Goal: Check status

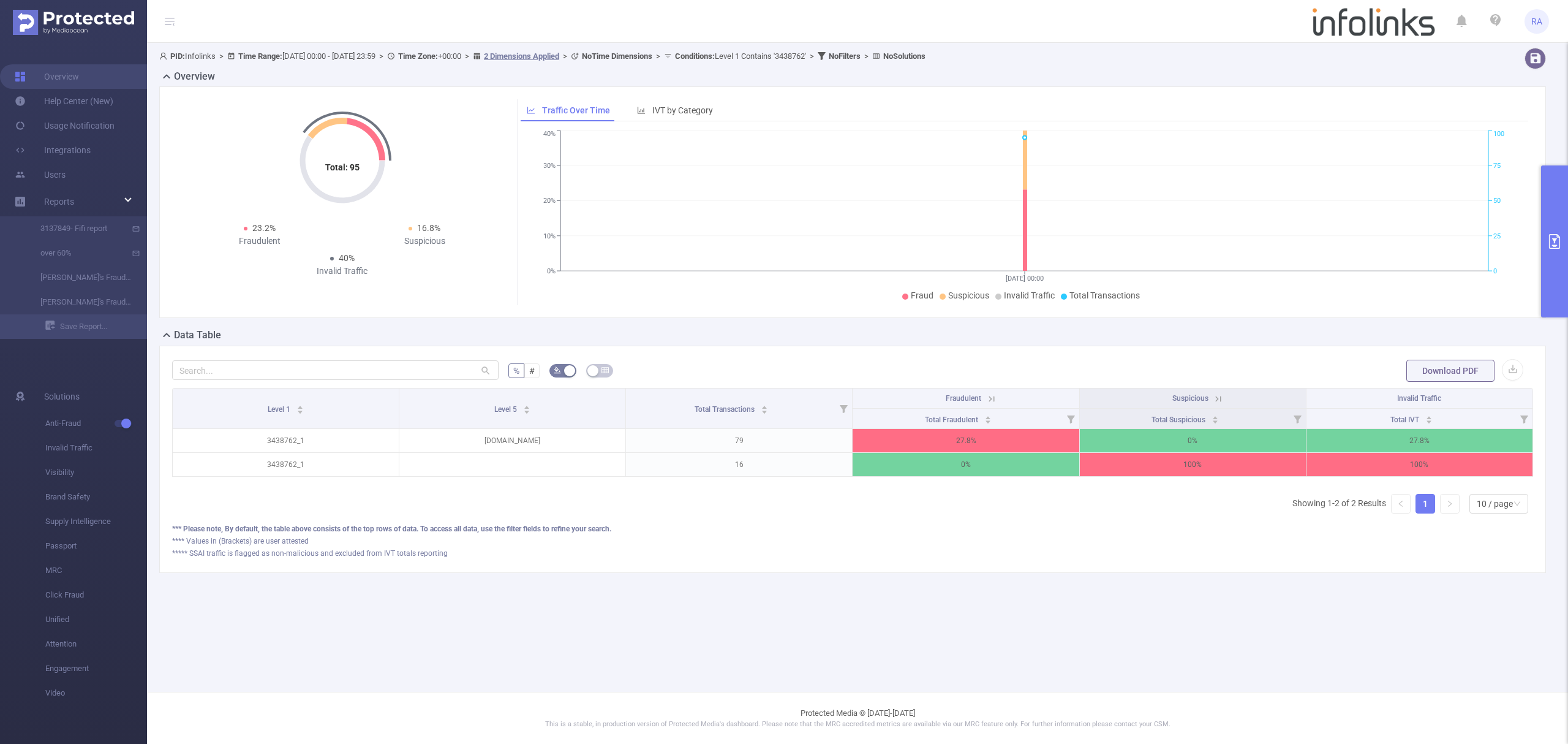
click at [1554, 243] on icon "primary" at bounding box center [1555, 242] width 15 height 15
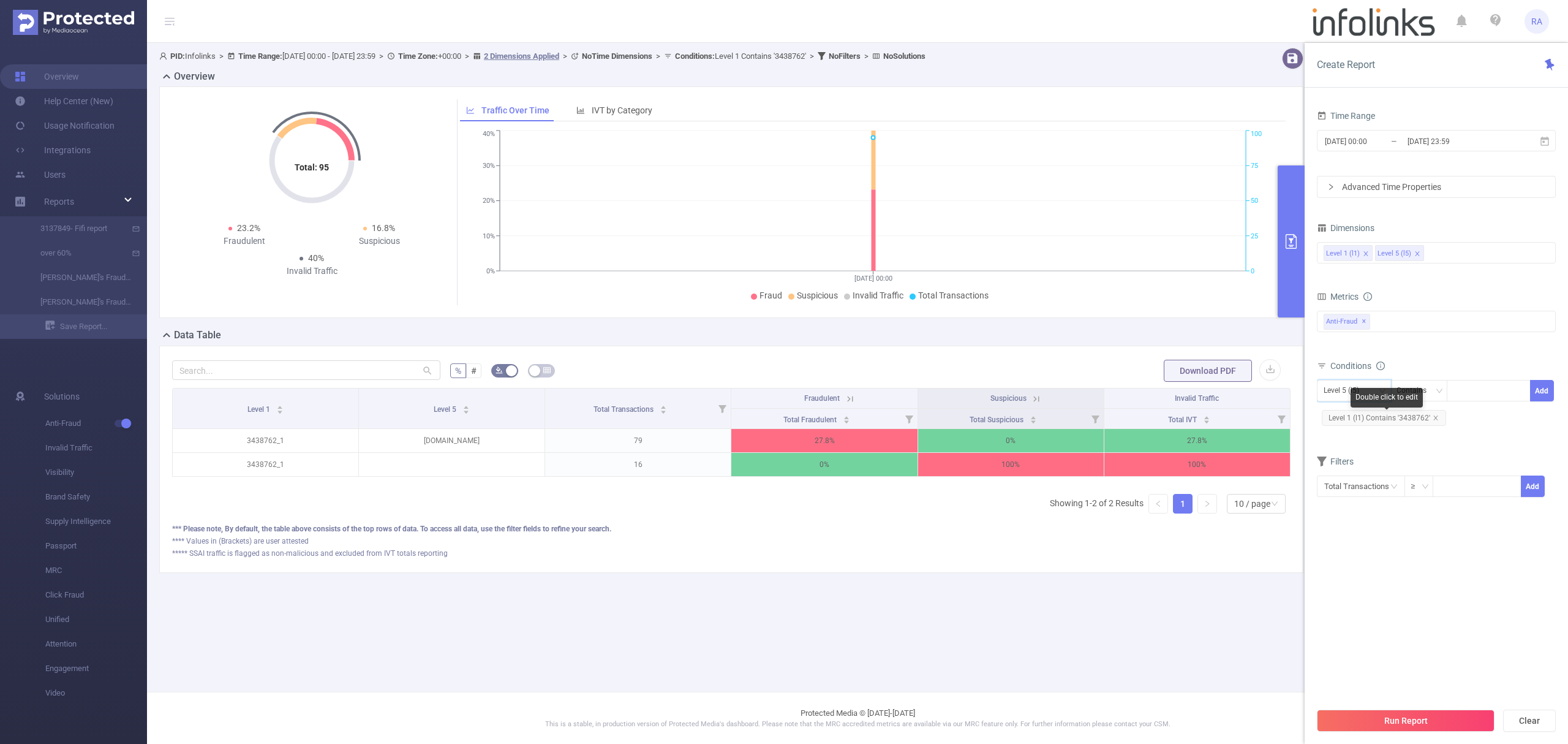
click at [1354, 392] on body "RA Overview Help Center (New) Usage Notification Integrations Users Reports 313…" at bounding box center [784, 372] width 1568 height 744
click at [1335, 397] on div "Level 5 (l5)" at bounding box center [1345, 390] width 44 height 20
click at [1341, 413] on li "Level 1 (l1)" at bounding box center [1354, 417] width 74 height 20
click at [1433, 417] on icon "icon: close" at bounding box center [1436, 417] width 6 height 6
drag, startPoint x: 1470, startPoint y: 393, endPoint x: 1506, endPoint y: 392, distance: 36.0
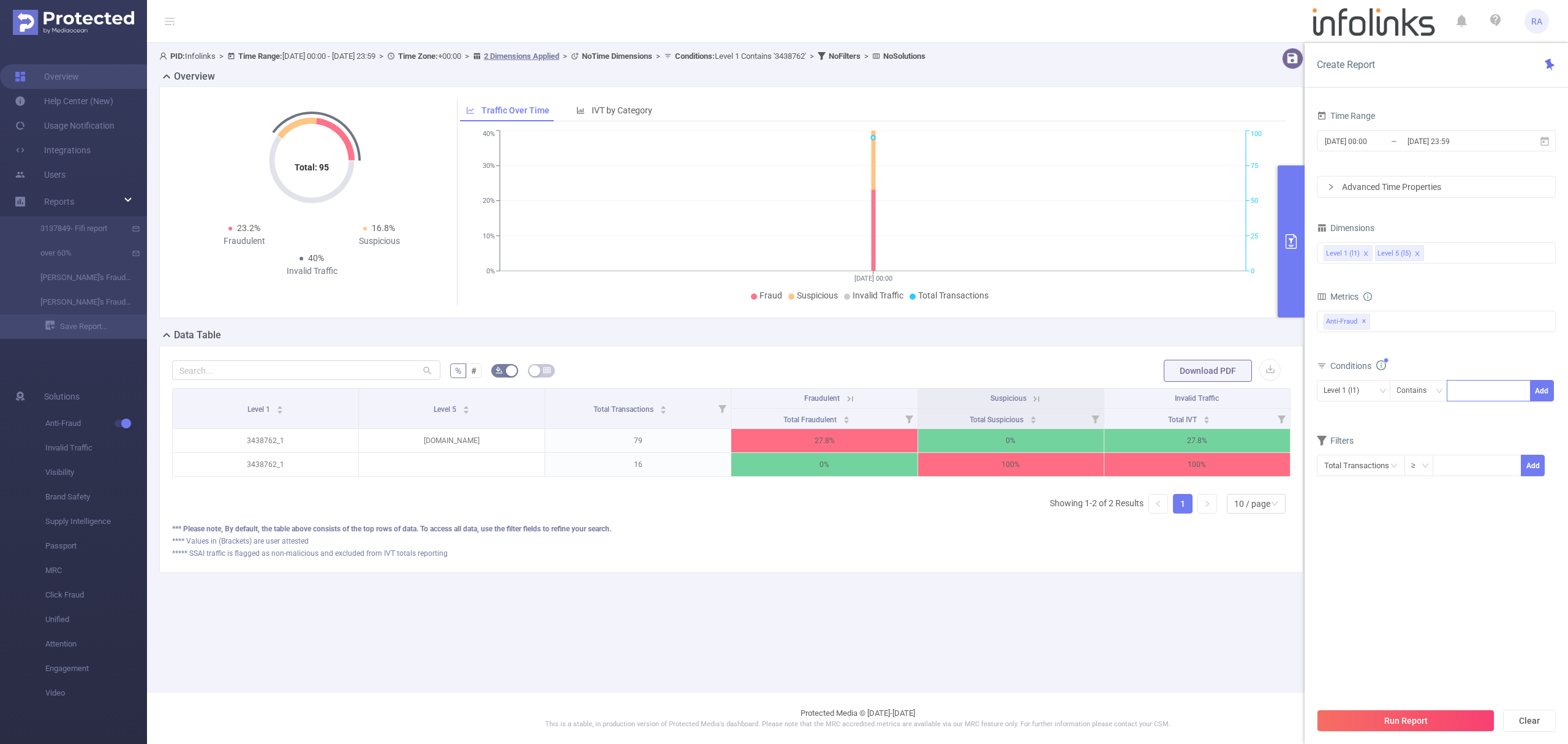
click at [1474, 392] on div at bounding box center [1489, 390] width 71 height 20
paste input "3439338"
type input "3439338"
click at [1542, 386] on button "Add" at bounding box center [1542, 391] width 24 height 22
click at [1410, 713] on button "Run Report" at bounding box center [1406, 720] width 178 height 22
